Goal: Book appointment/travel/reservation

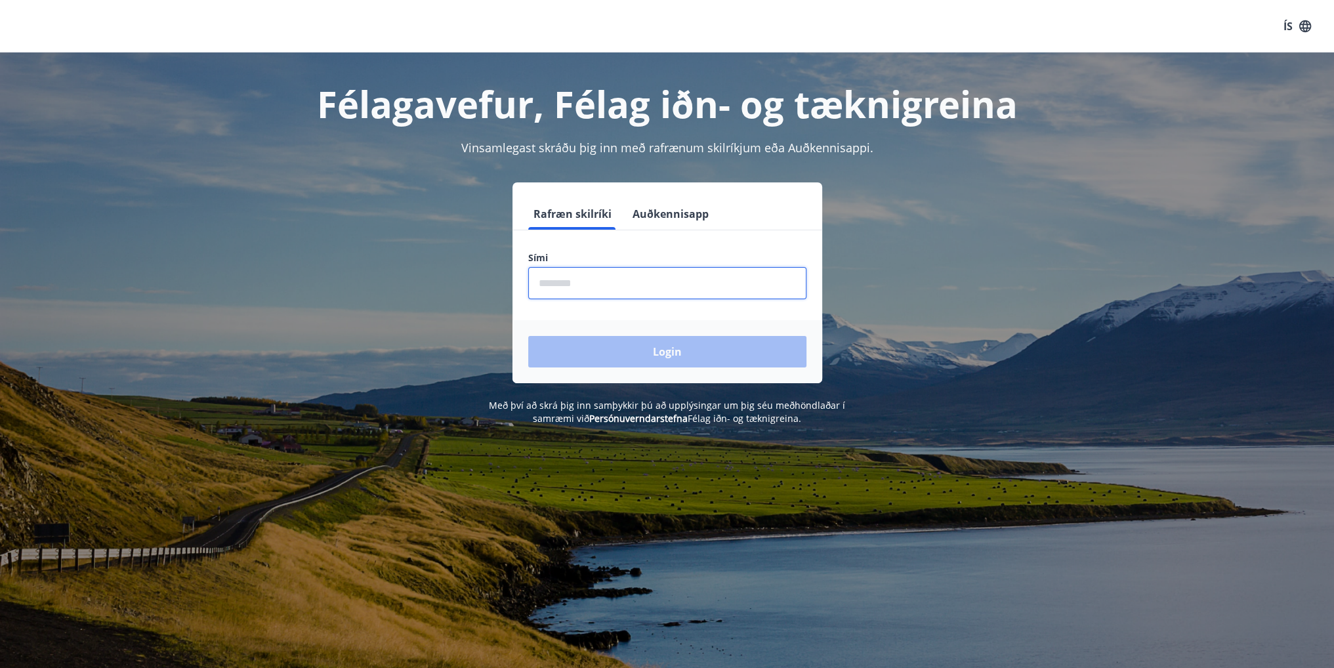
click at [630, 282] on input "phone" at bounding box center [667, 283] width 278 height 32
type input "********"
click at [679, 357] on button "Login" at bounding box center [667, 352] width 278 height 32
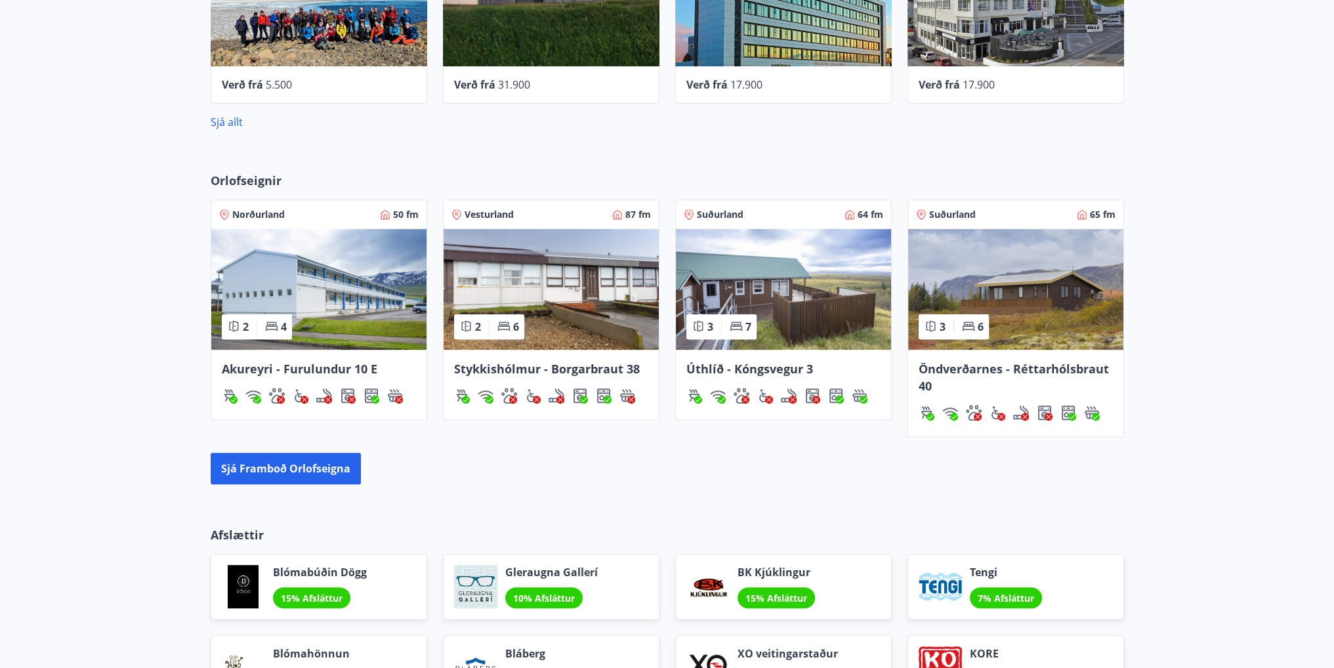
scroll to position [683, 0]
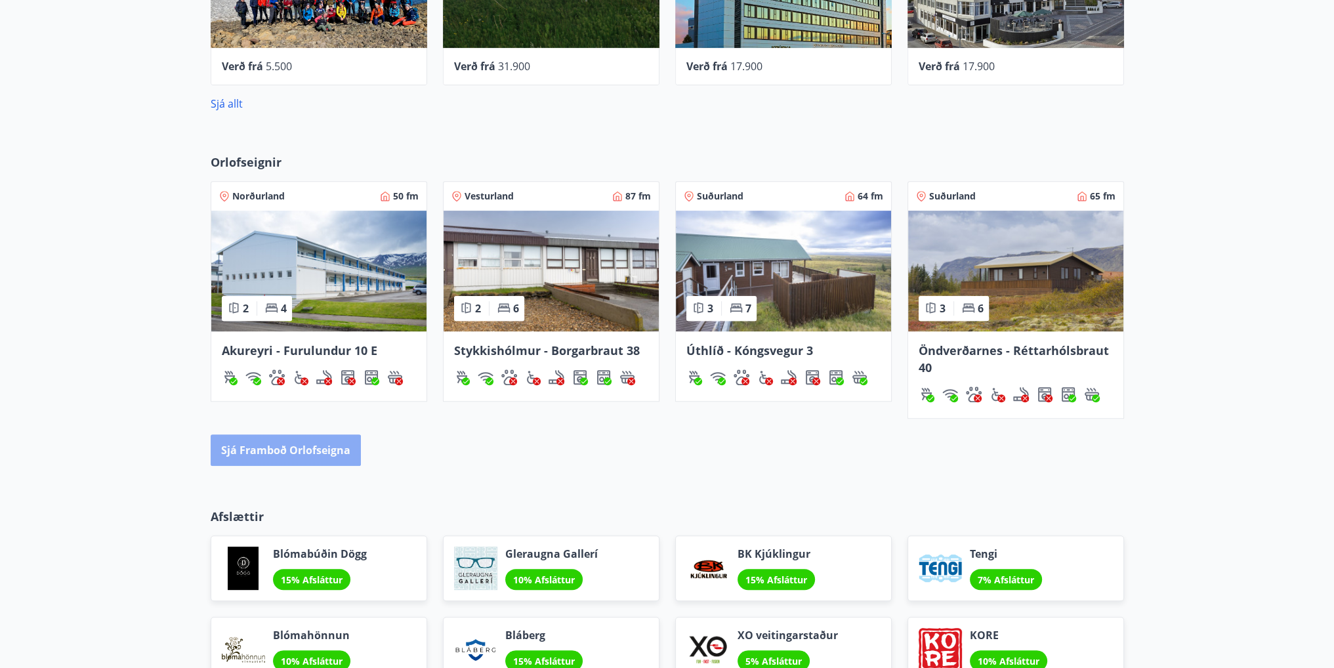
click at [294, 454] on button "Sjá framboð orlofseigna" at bounding box center [286, 450] width 150 height 32
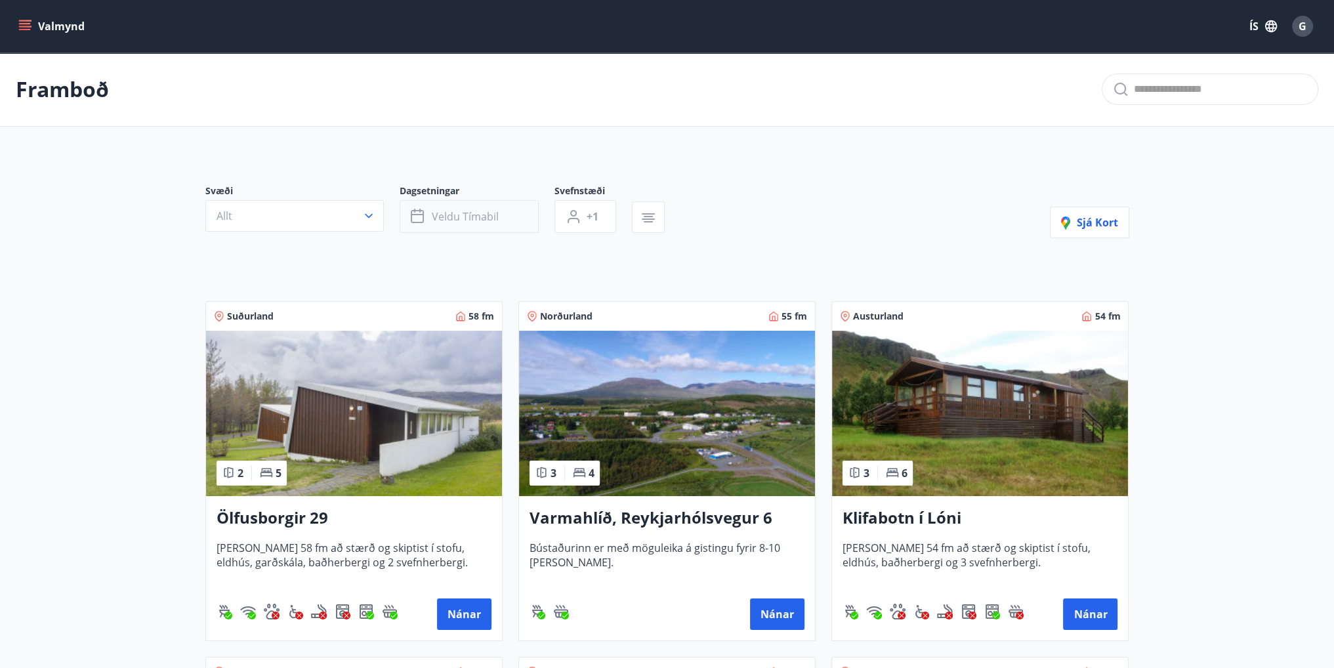
click at [461, 221] on span "Veldu tímabil" at bounding box center [465, 216] width 67 height 14
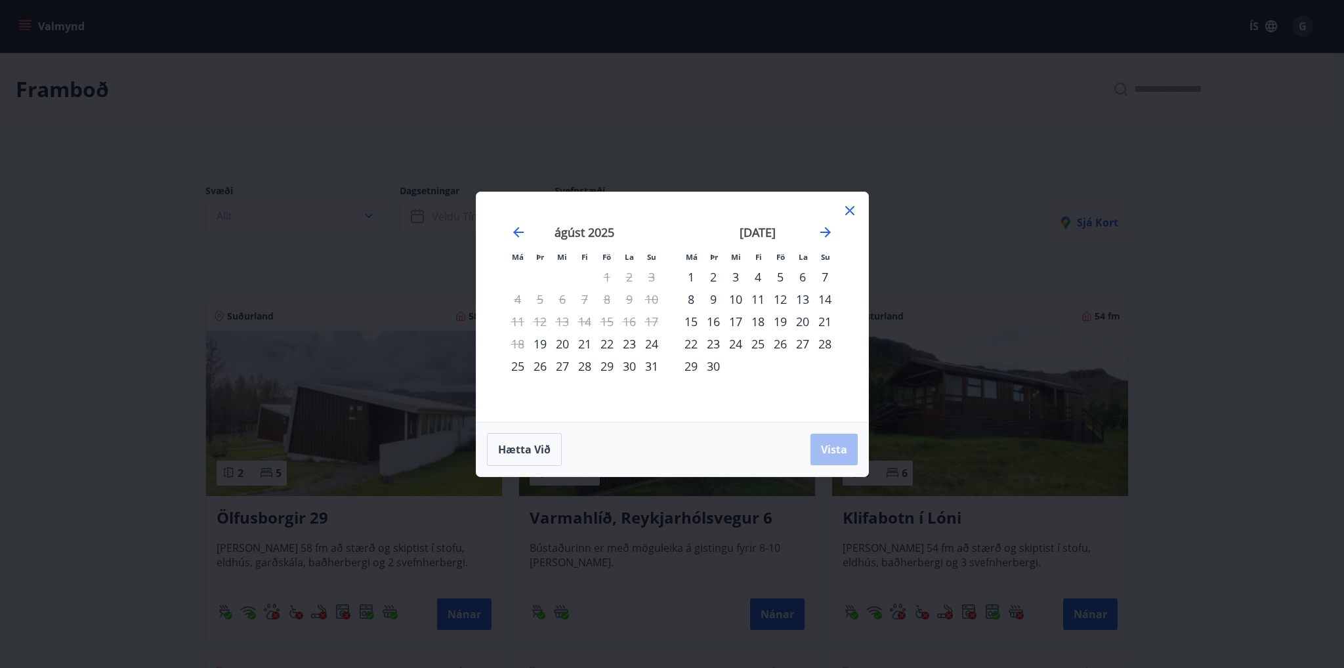
click at [587, 345] on div "21" at bounding box center [585, 344] width 22 height 22
click at [607, 344] on div "22" at bounding box center [607, 344] width 22 height 22
click at [832, 453] on span "Vista" at bounding box center [834, 449] width 26 height 14
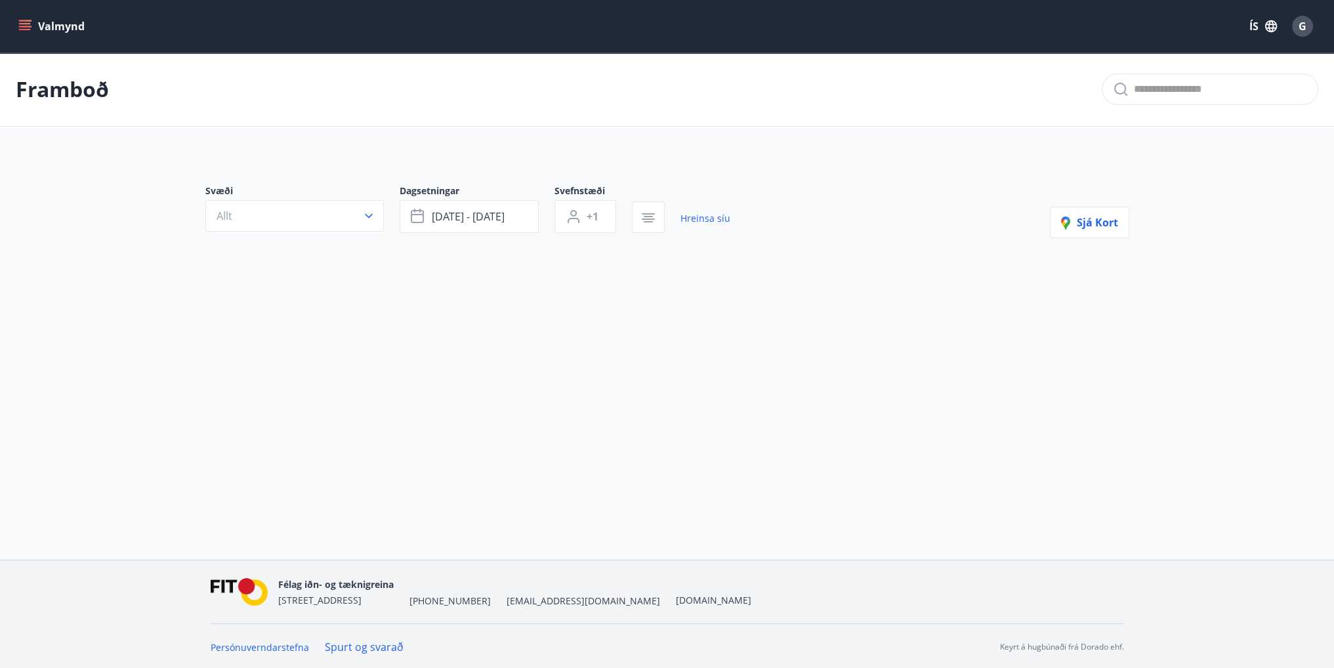
scroll to position [1, 0]
click at [721, 220] on link "Hreinsa síu" at bounding box center [706, 217] width 50 height 29
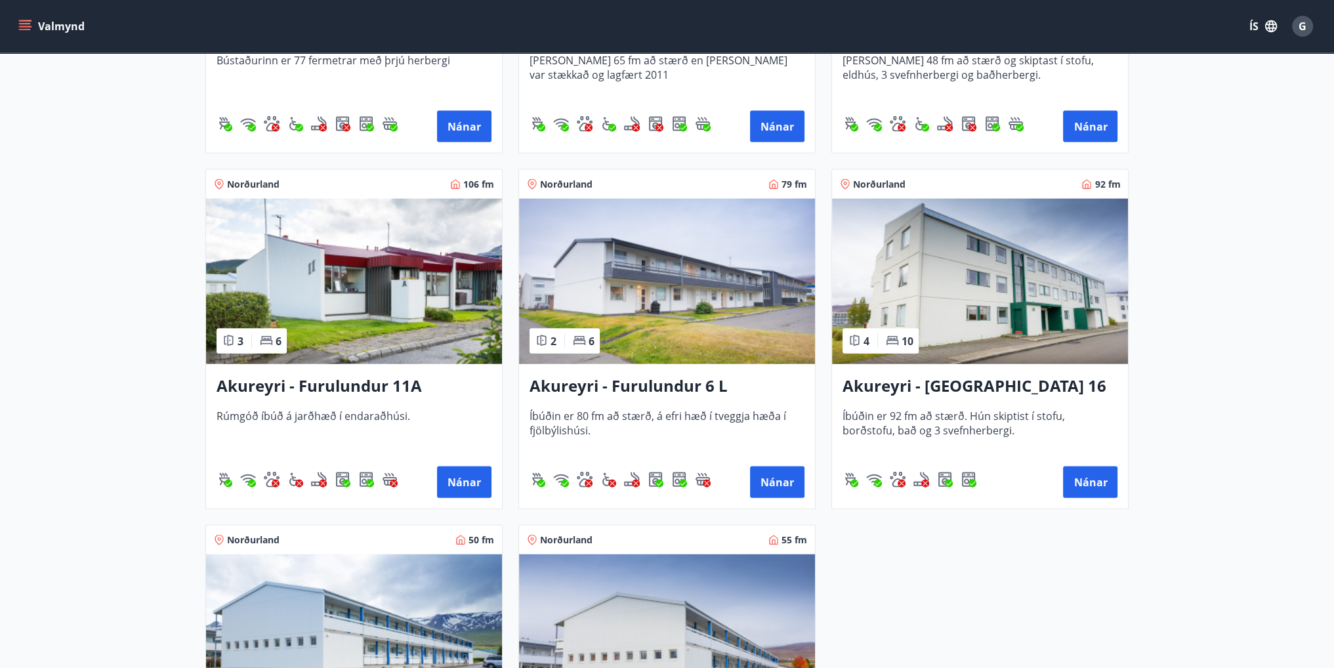
scroll to position [3701, 0]
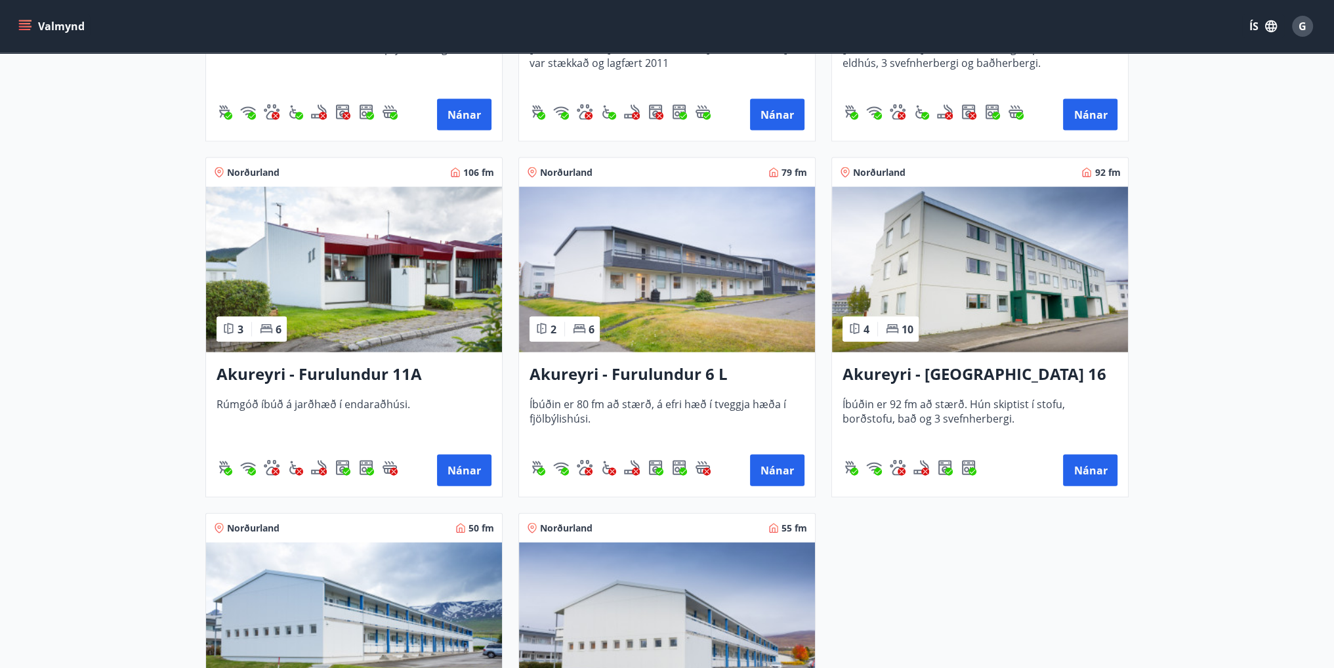
click at [400, 383] on h3 "Akureyri - Furulundur 11A" at bounding box center [354, 375] width 275 height 24
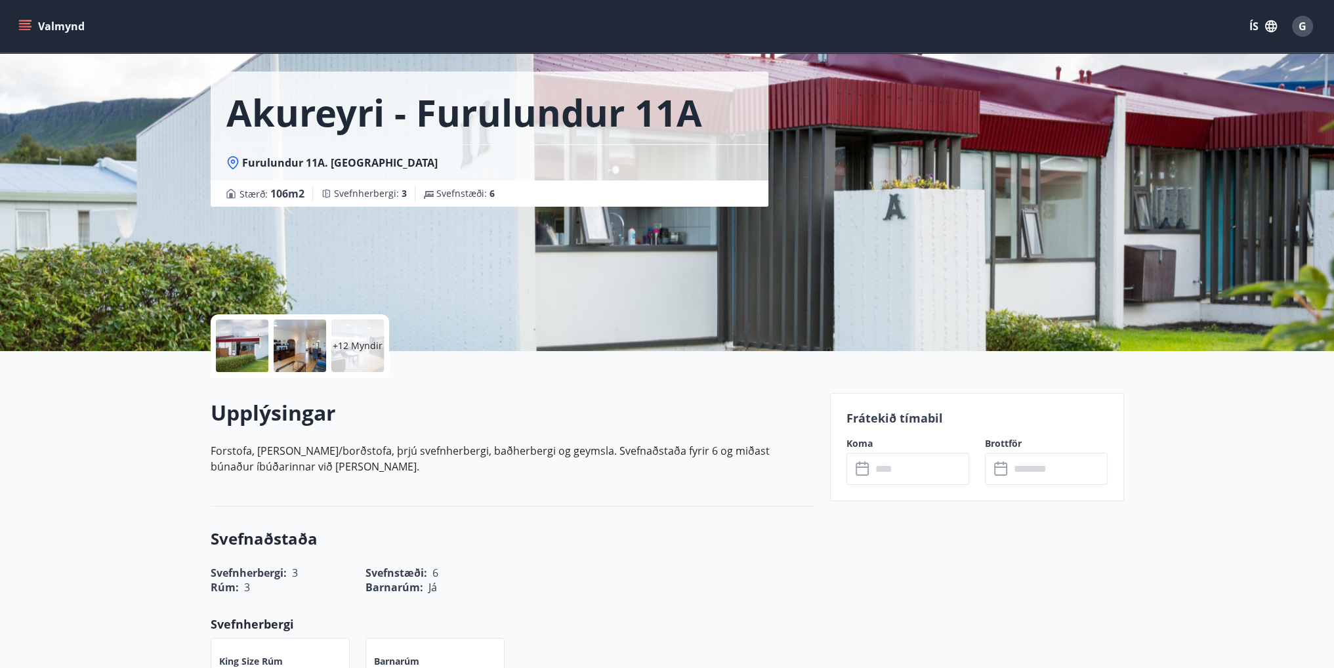
scroll to position [66, 0]
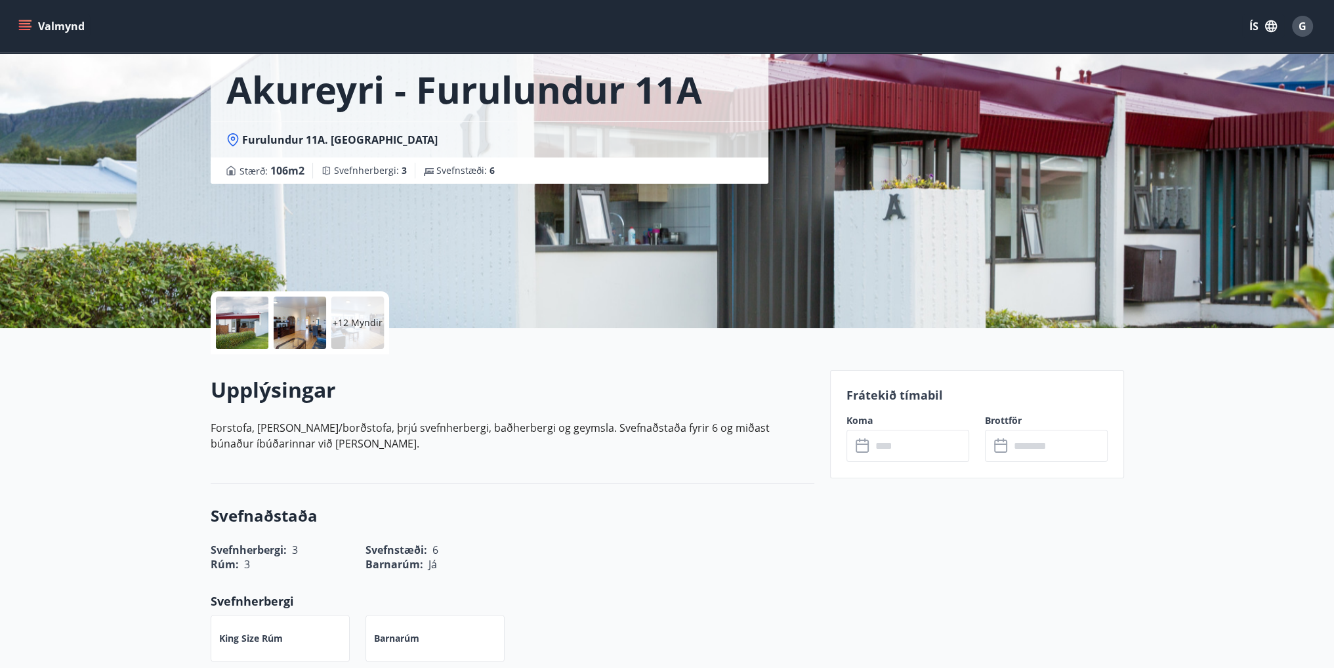
click at [890, 457] on input "text" at bounding box center [921, 446] width 98 height 32
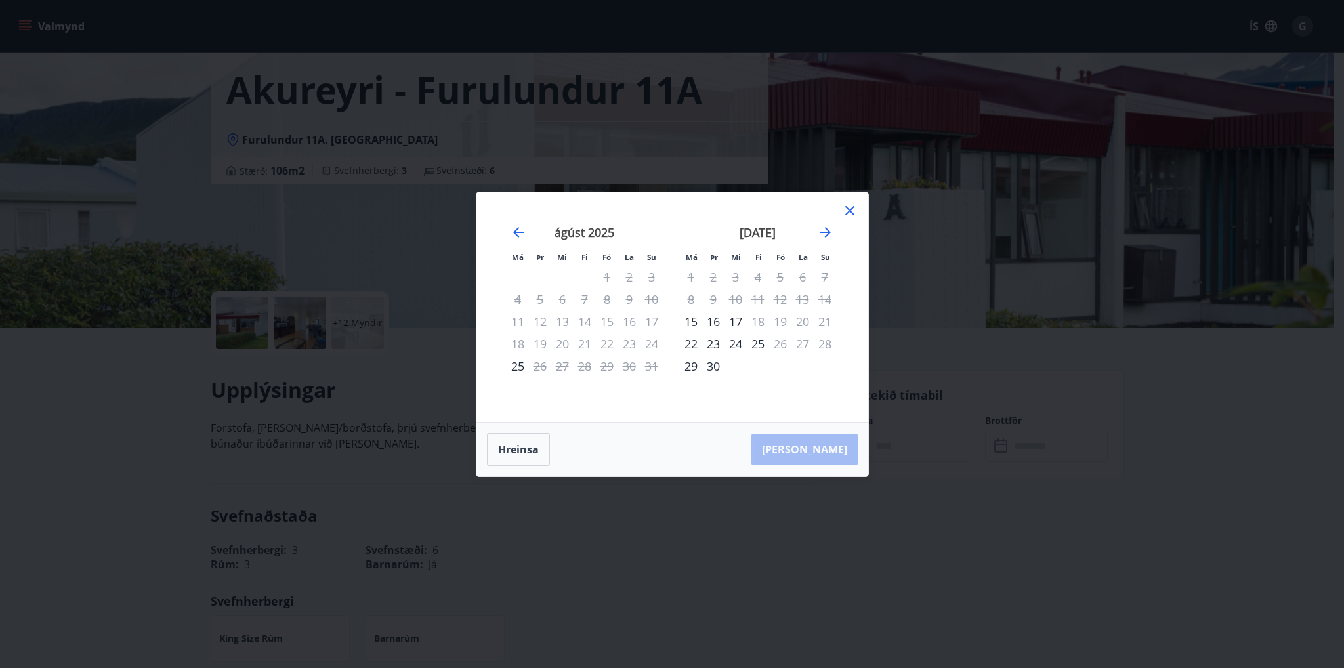
click at [847, 210] on icon at bounding box center [850, 211] width 16 height 16
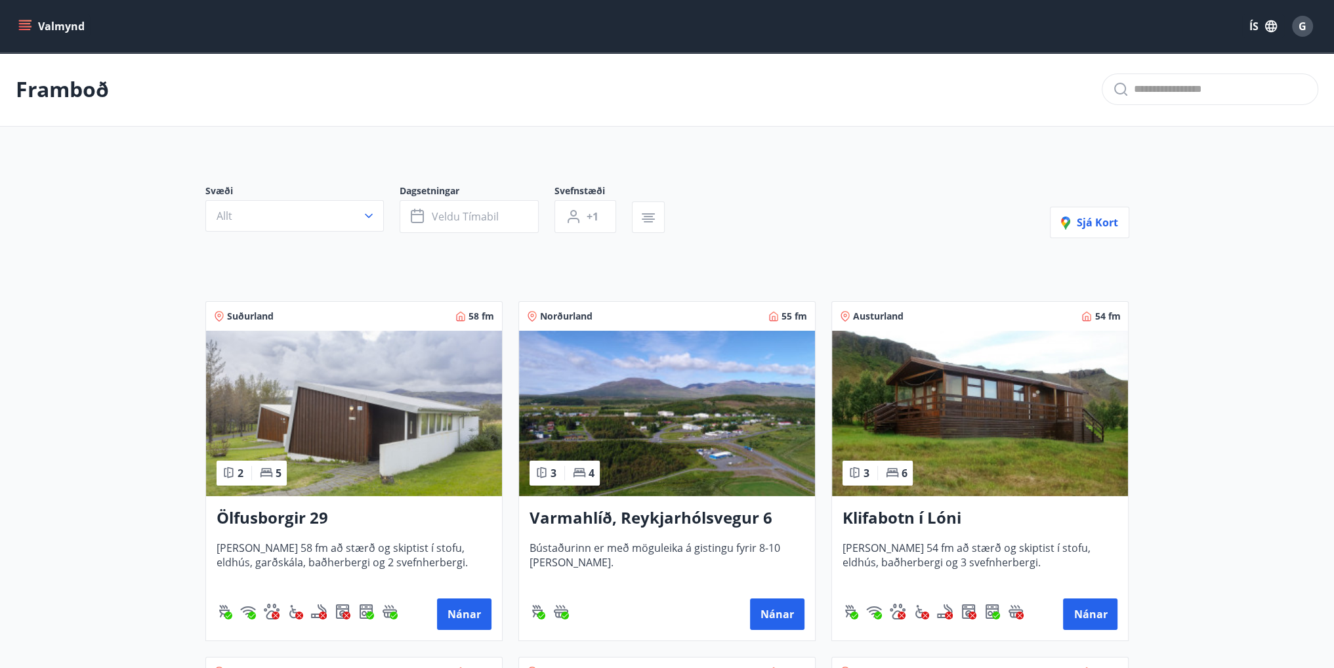
click at [890, 499] on div "Klifabotn í [PERSON_NAME] er 54 fm að stærð og skiptist í stofu, eldhús, baðher…" at bounding box center [980, 568] width 296 height 144
click at [478, 221] on span "Veldu tímabil" at bounding box center [465, 216] width 67 height 14
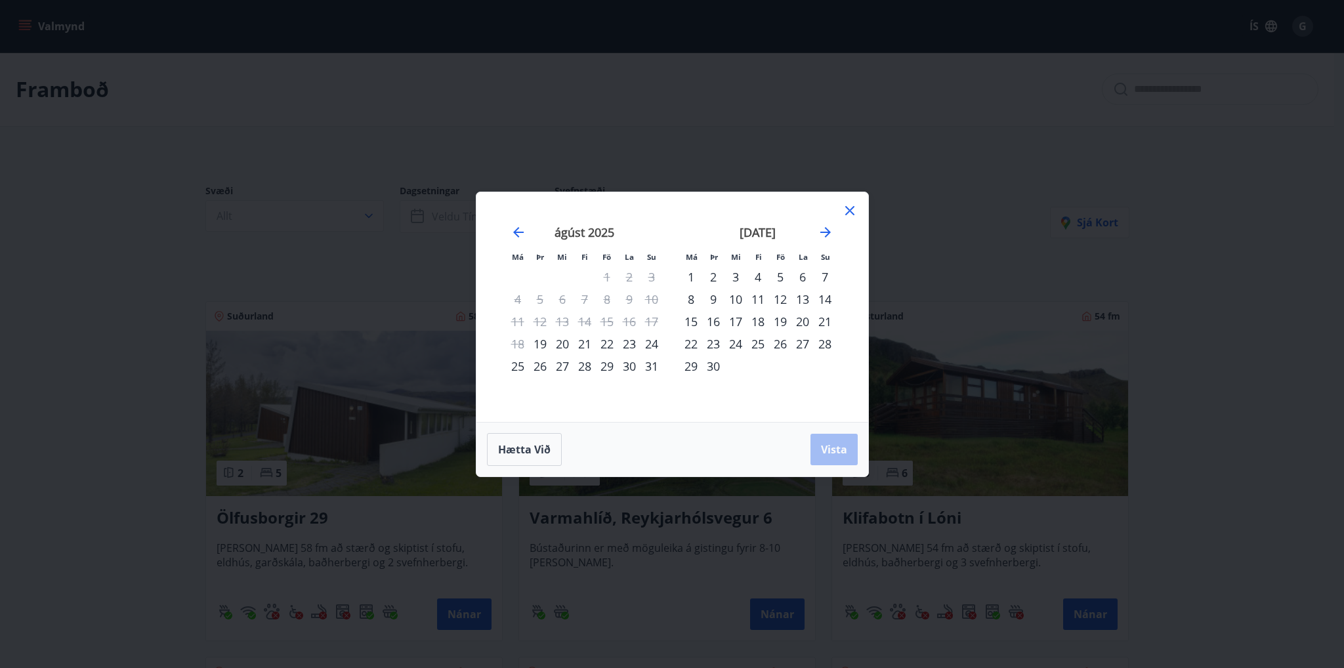
click at [563, 341] on div "20" at bounding box center [562, 344] width 22 height 22
click at [650, 363] on div "31" at bounding box center [652, 366] width 22 height 22
click at [834, 449] on span "Vista" at bounding box center [834, 449] width 26 height 14
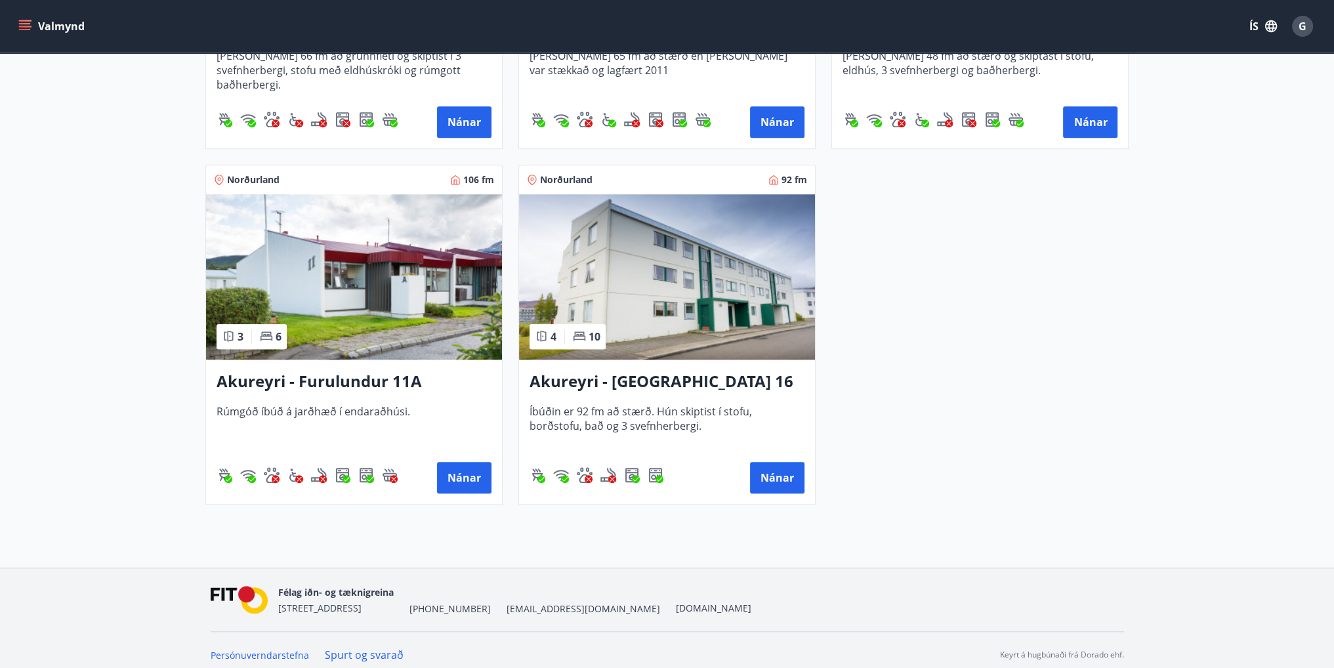
scroll to position [1569, 0]
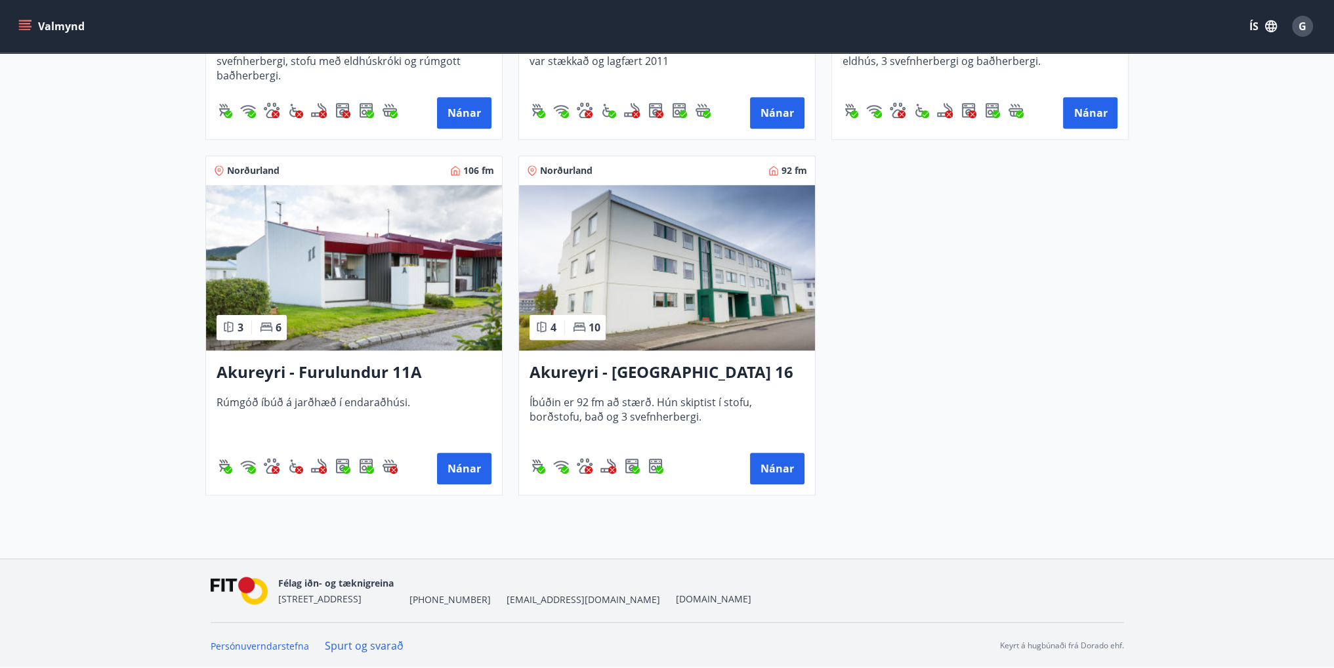
click at [378, 368] on h3 "Akureyri - Furulundur 11A" at bounding box center [354, 373] width 275 height 24
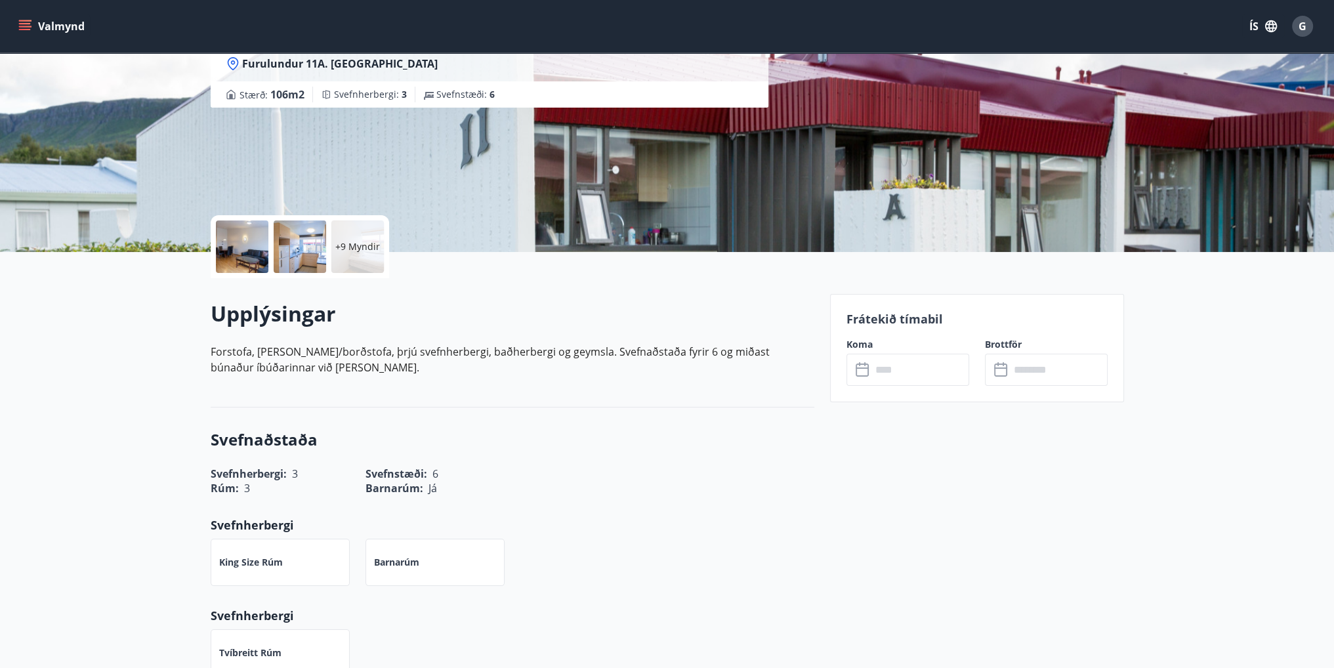
scroll to position [129, 0]
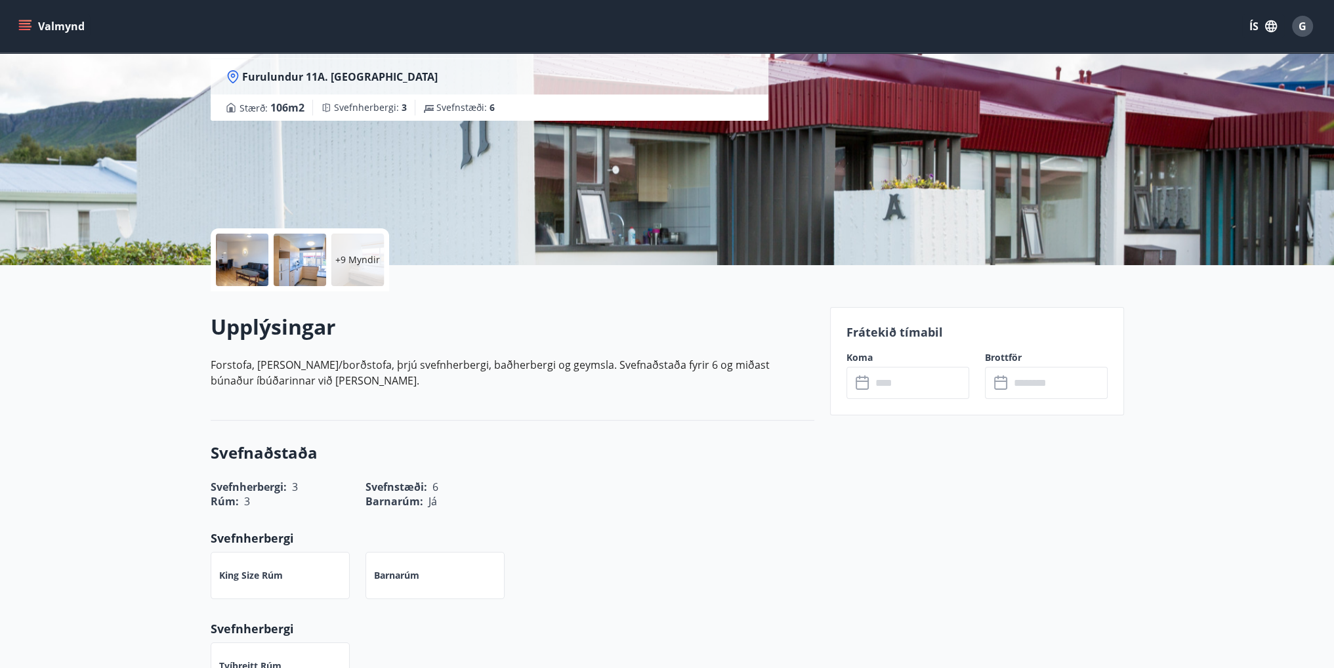
click at [906, 386] on input "text" at bounding box center [921, 383] width 98 height 32
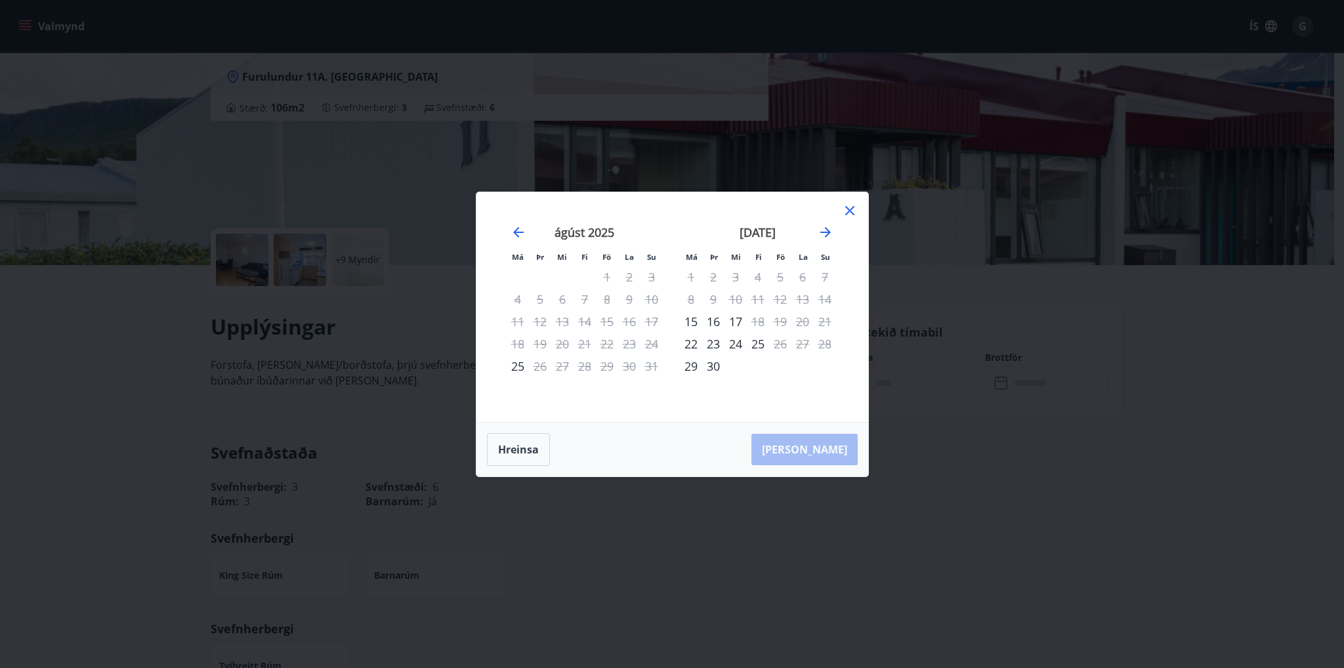
click at [848, 213] on icon at bounding box center [850, 211] width 16 height 16
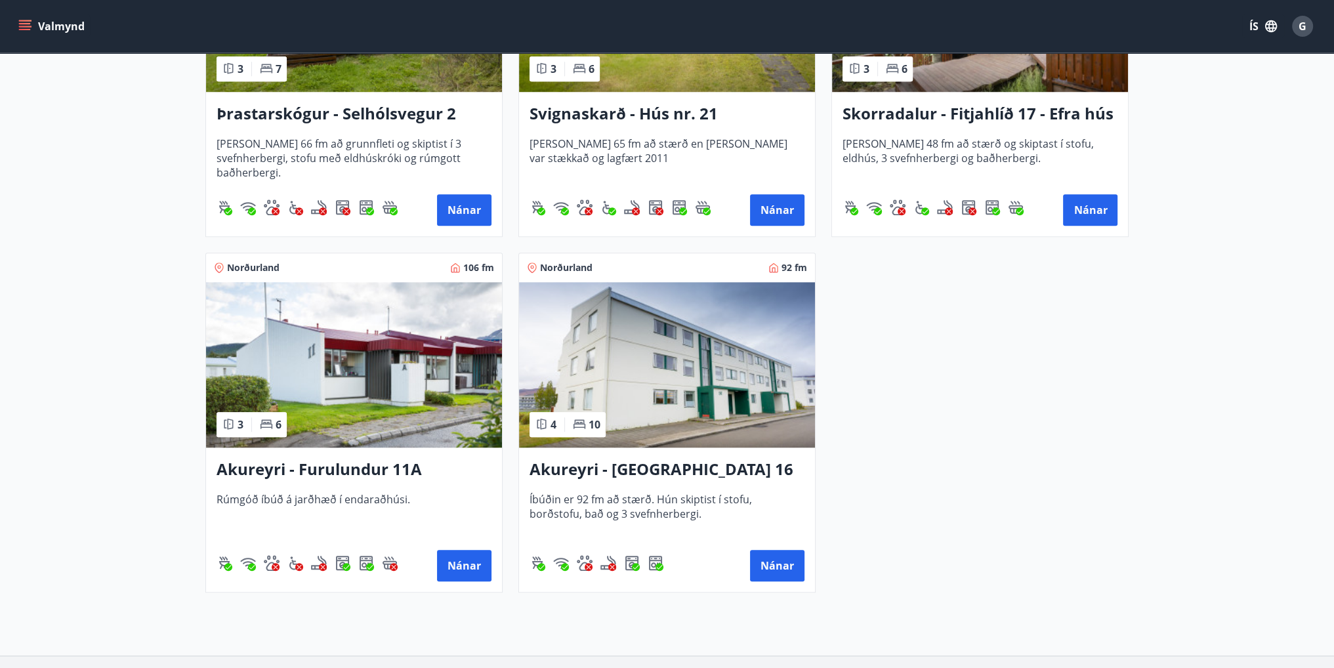
scroll to position [1484, 0]
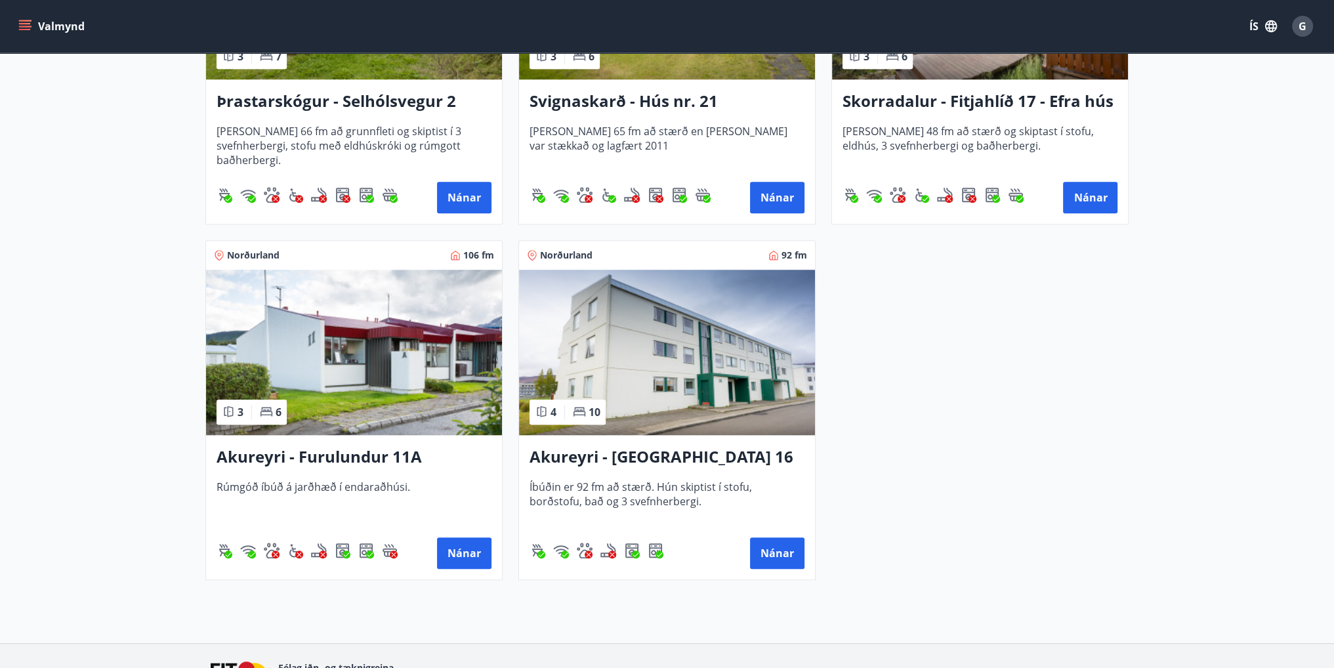
click at [666, 446] on h3 "Akureyri - [GEOGRAPHIC_DATA] 16 E" at bounding box center [667, 458] width 275 height 24
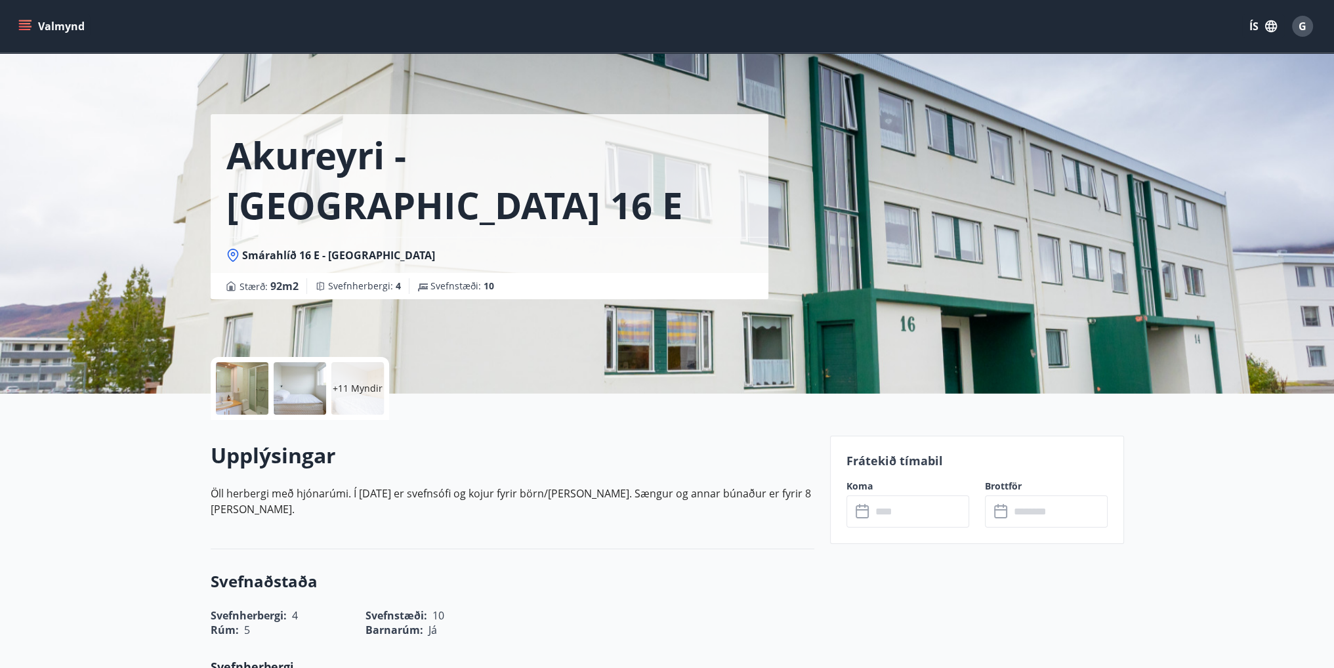
click at [912, 509] on input "text" at bounding box center [921, 512] width 98 height 32
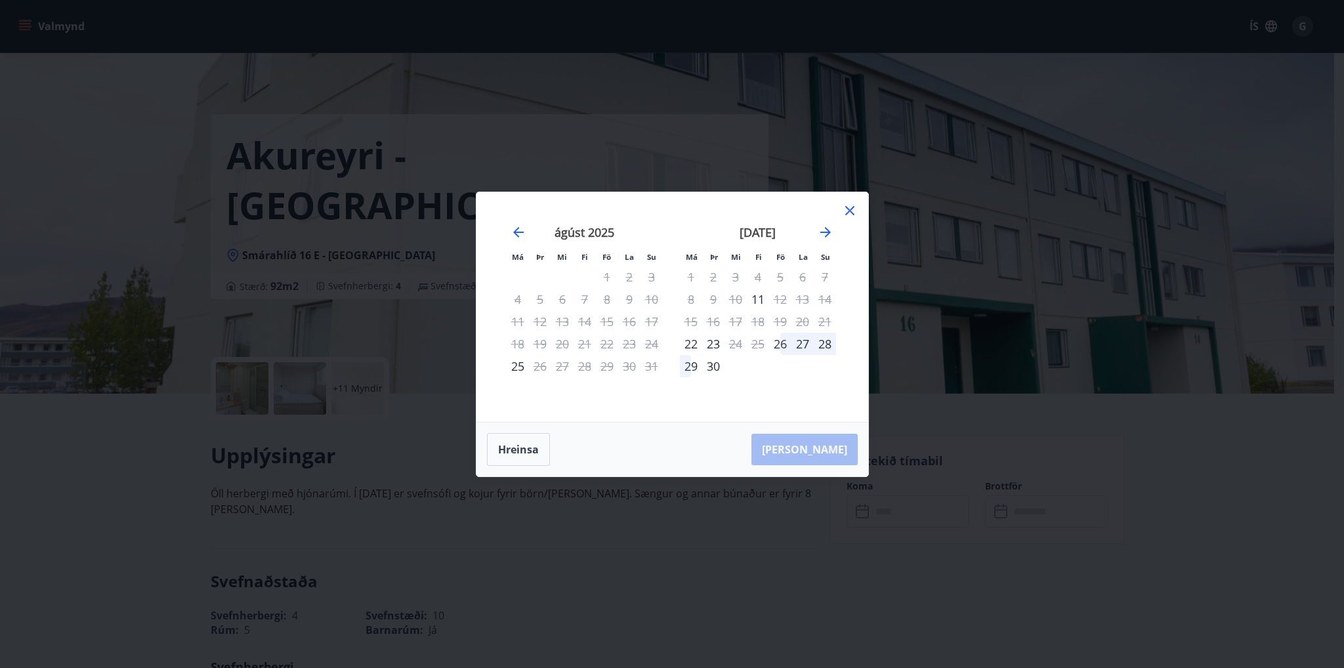
click at [847, 209] on icon at bounding box center [849, 210] width 9 height 9
